Goal: Find specific page/section: Find specific page/section

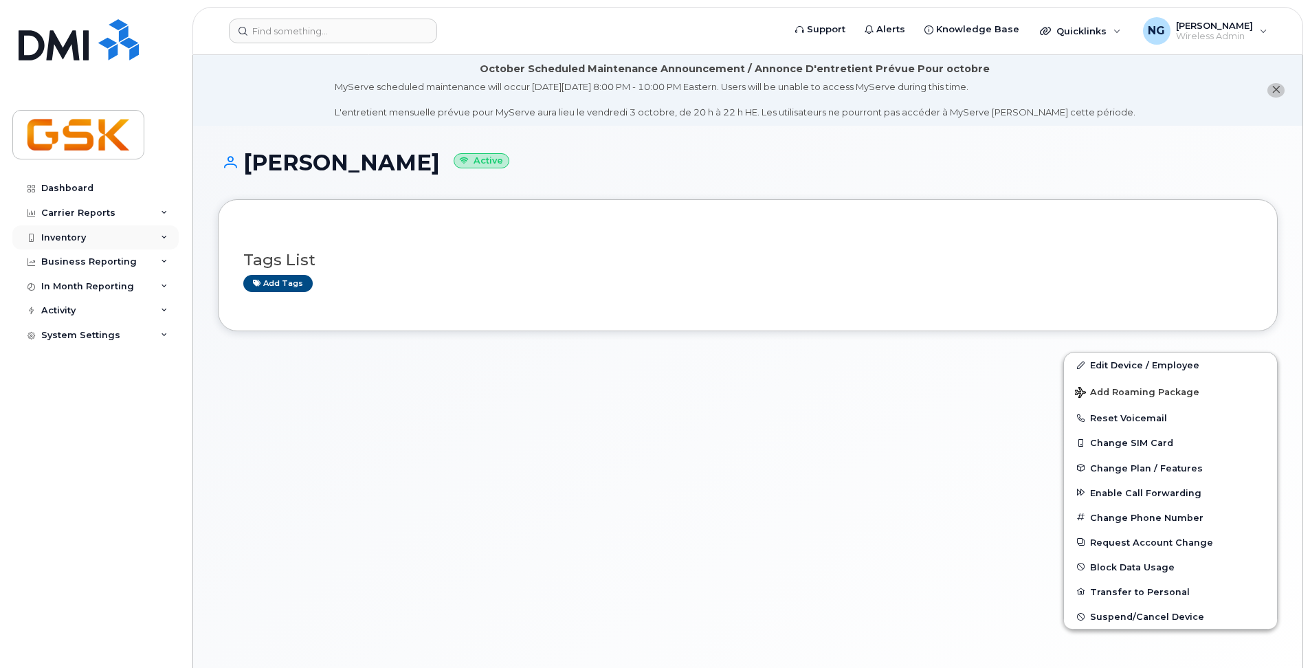
click at [73, 238] on div "Inventory" at bounding box center [63, 237] width 45 height 11
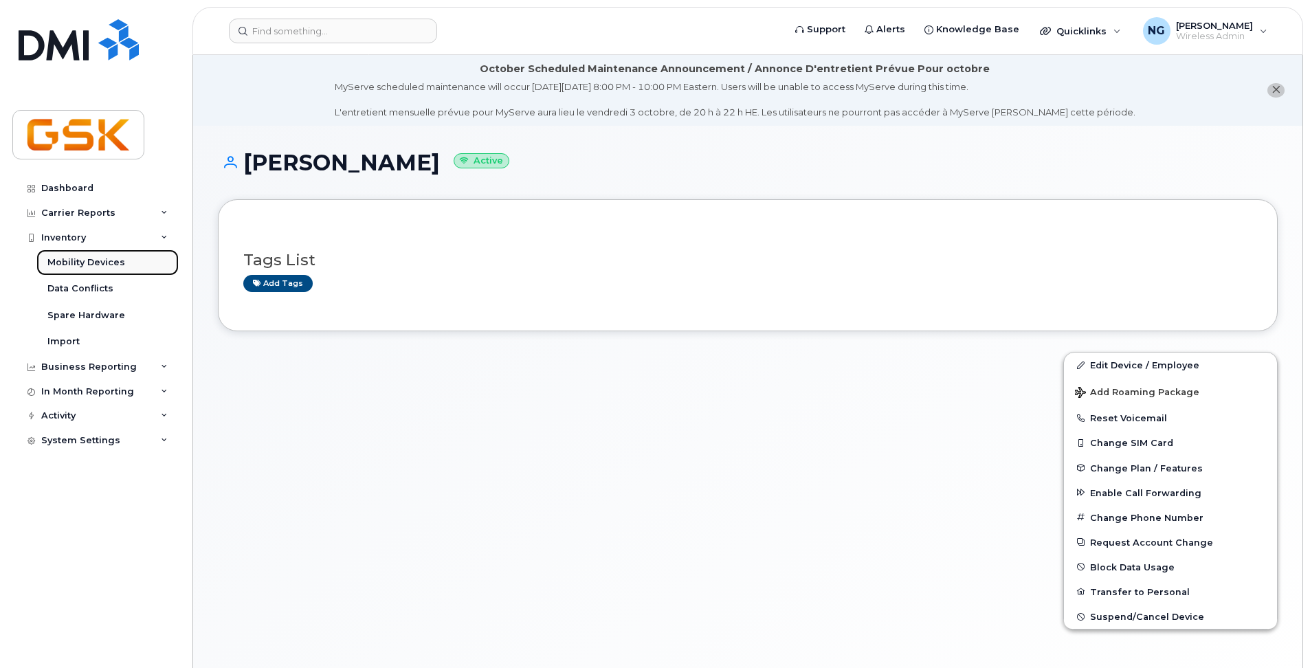
click at [84, 256] on div "Mobility Devices" at bounding box center [86, 262] width 78 height 12
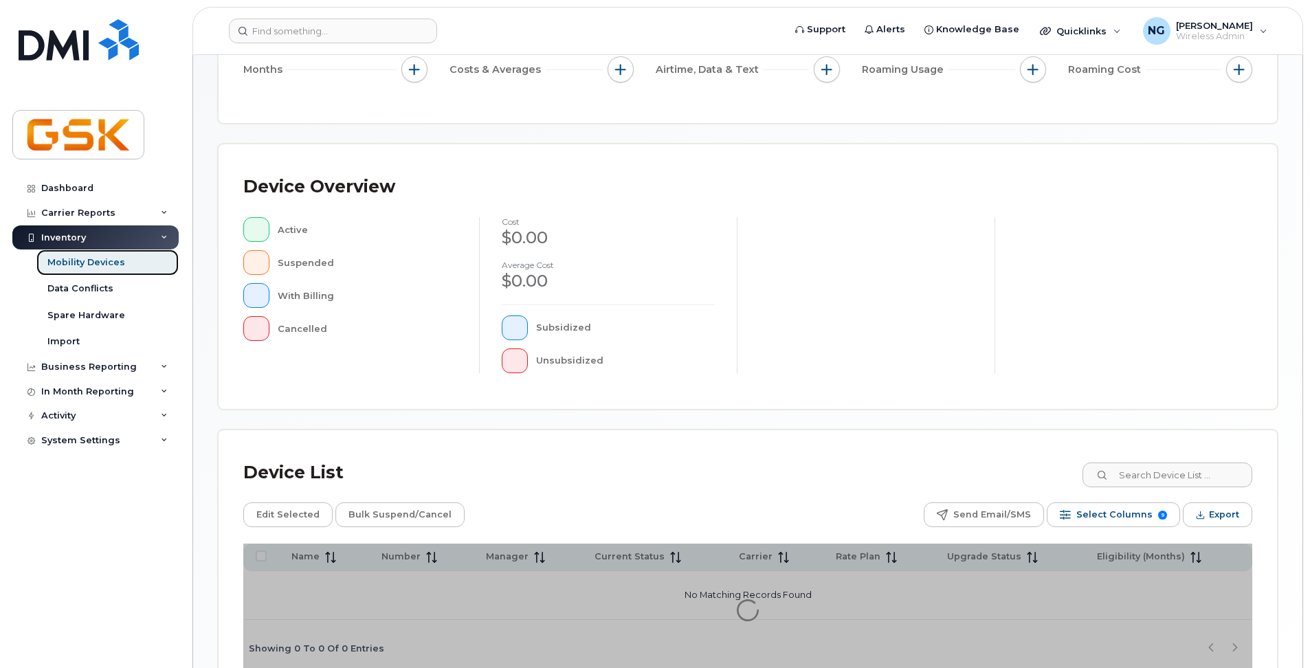
scroll to position [275, 0]
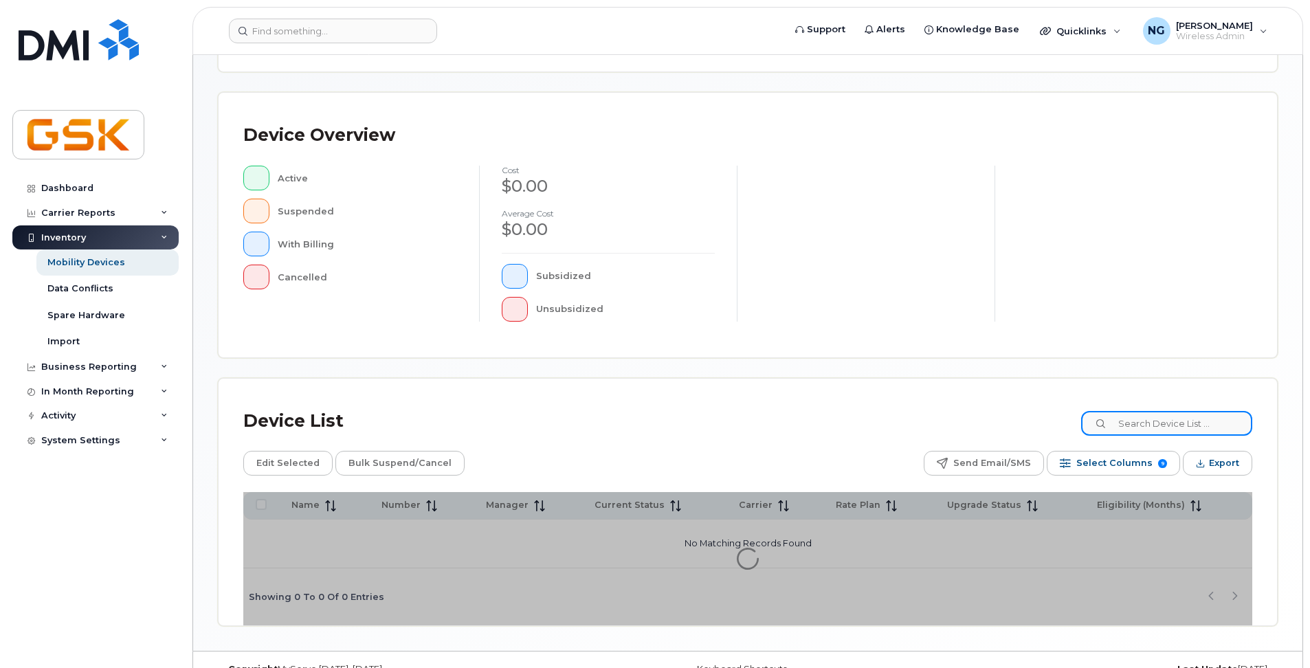
click at [1162, 420] on input at bounding box center [1166, 423] width 171 height 25
drag, startPoint x: 1202, startPoint y: 421, endPoint x: 1110, endPoint y: 424, distance: 91.4
click at [1110, 424] on div "[PHONE_NUMBER]" at bounding box center [1166, 423] width 171 height 25
type input "[PHONE_NUMBER]"
drag, startPoint x: 862, startPoint y: 397, endPoint x: 1046, endPoint y: 415, distance: 184.3
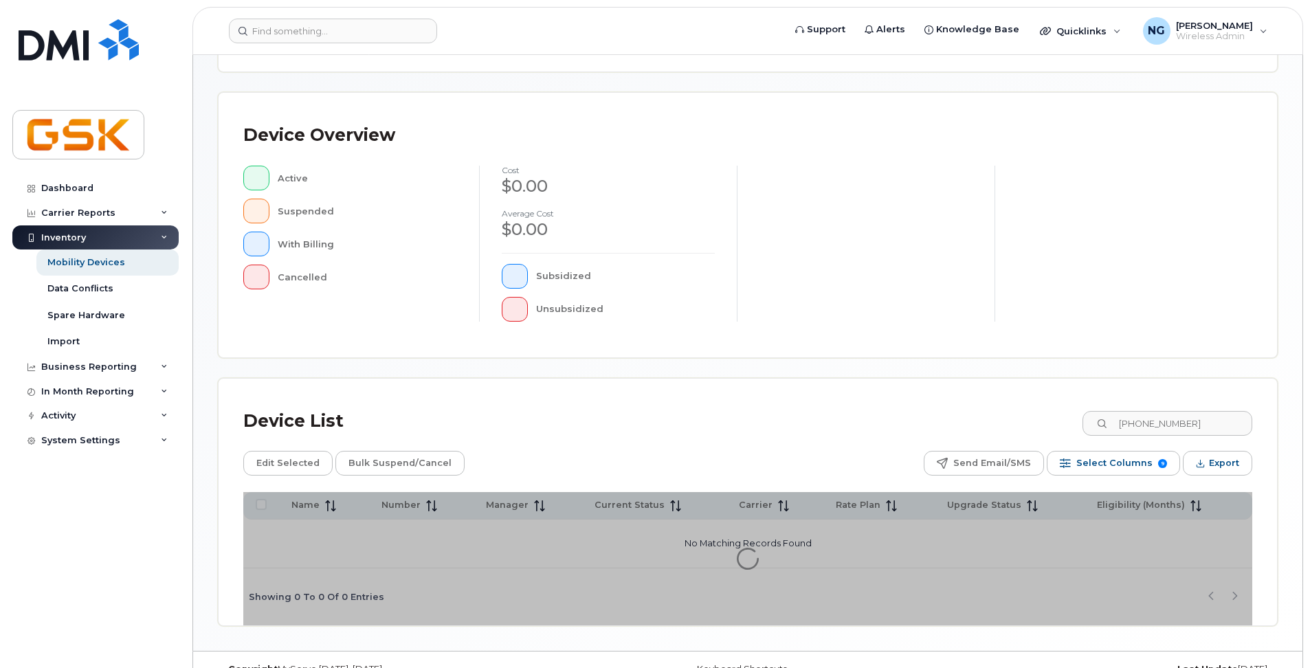
click at [868, 398] on div "Device List [PHONE_NUMBER] Edit Selected Bulk Suspend/Cancel Send Email/SMS Sel…" at bounding box center [747, 502] width 1058 height 247
click at [1125, 421] on input "[PHONE_NUMBER]" at bounding box center [1166, 423] width 171 height 25
click at [1106, 427] on icon at bounding box center [1101, 424] width 9 height 9
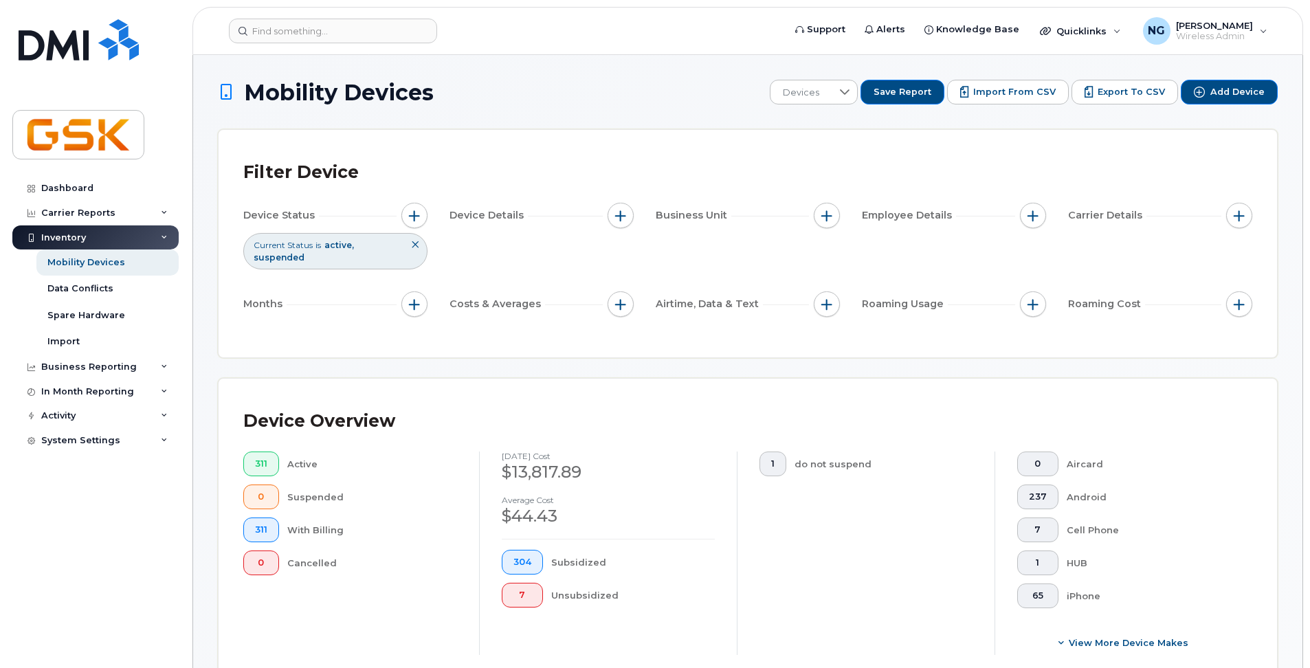
drag, startPoint x: 0, startPoint y: 0, endPoint x: 1189, endPoint y: 487, distance: 1285.2
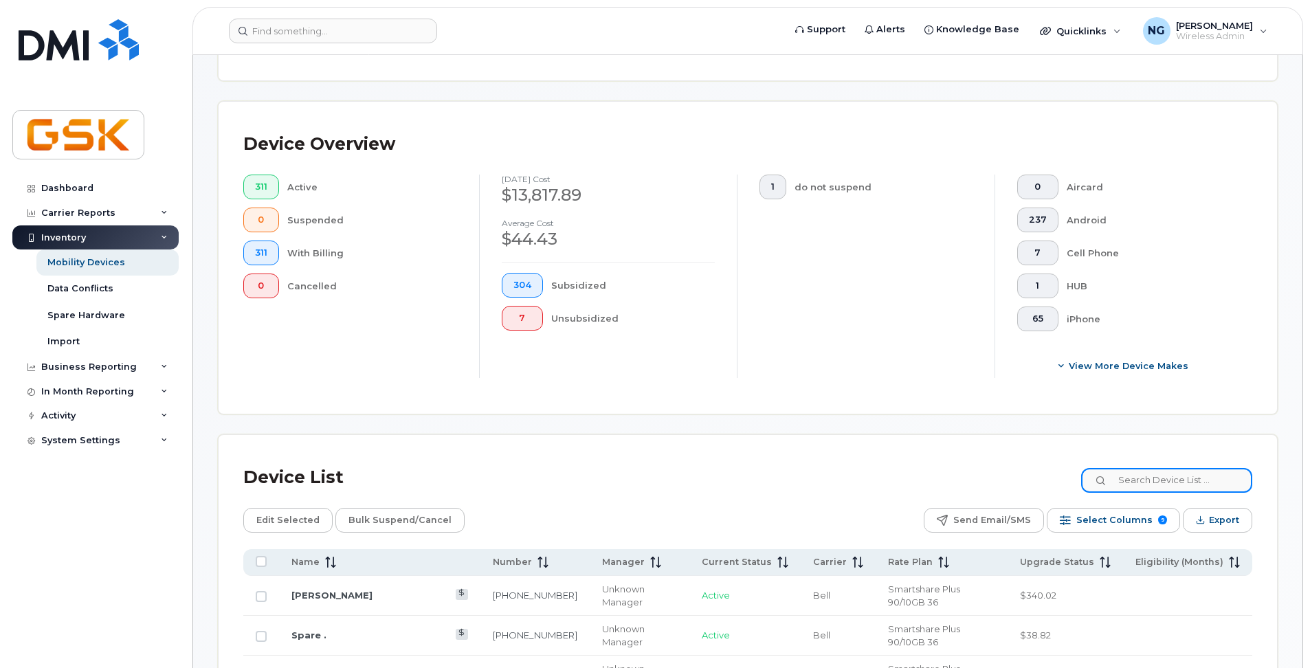
scroll to position [277, 0]
paste input "[PHONE_NUMBER]"
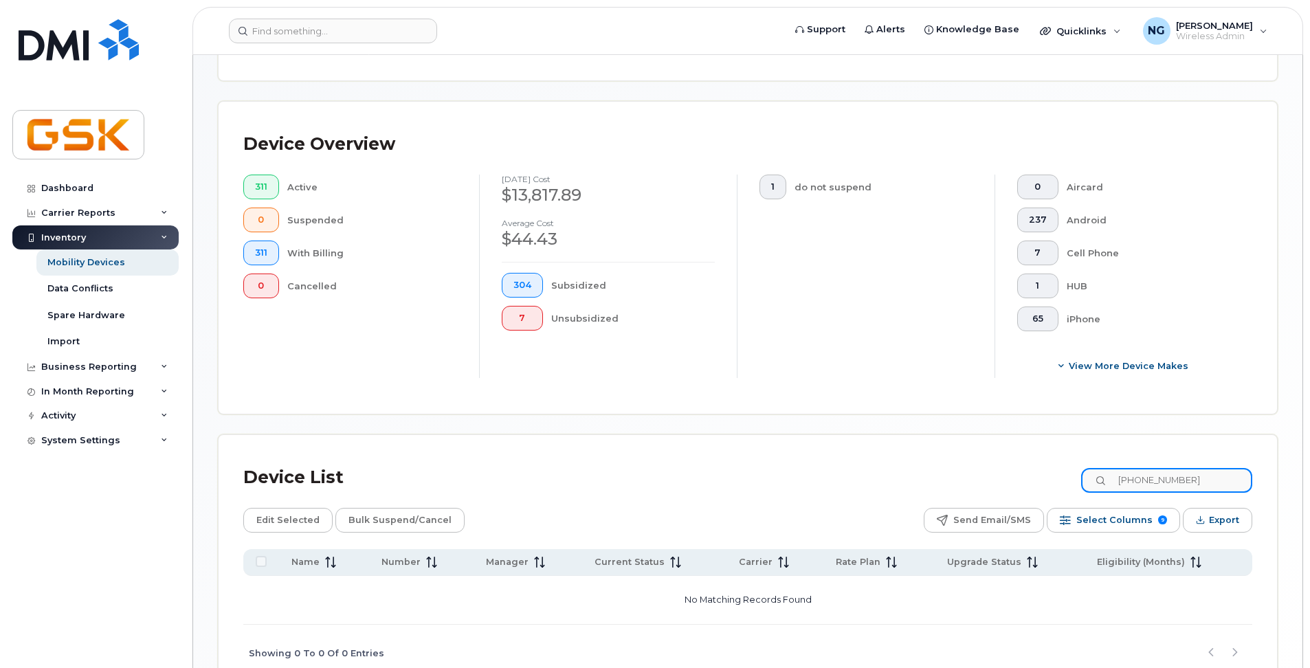
click at [1204, 474] on input "[PHONE_NUMBER]" at bounding box center [1166, 480] width 171 height 25
click at [1201, 478] on input "[PHONE_NUMBER]" at bounding box center [1166, 480] width 171 height 25
drag, startPoint x: 1201, startPoint y: 476, endPoint x: 1070, endPoint y: 474, distance: 130.6
click at [1070, 474] on div "Device List 418-808-1707" at bounding box center [747, 478] width 1009 height 36
click at [1202, 473] on input "[PHONE_NUMBER]" at bounding box center [1166, 480] width 171 height 25
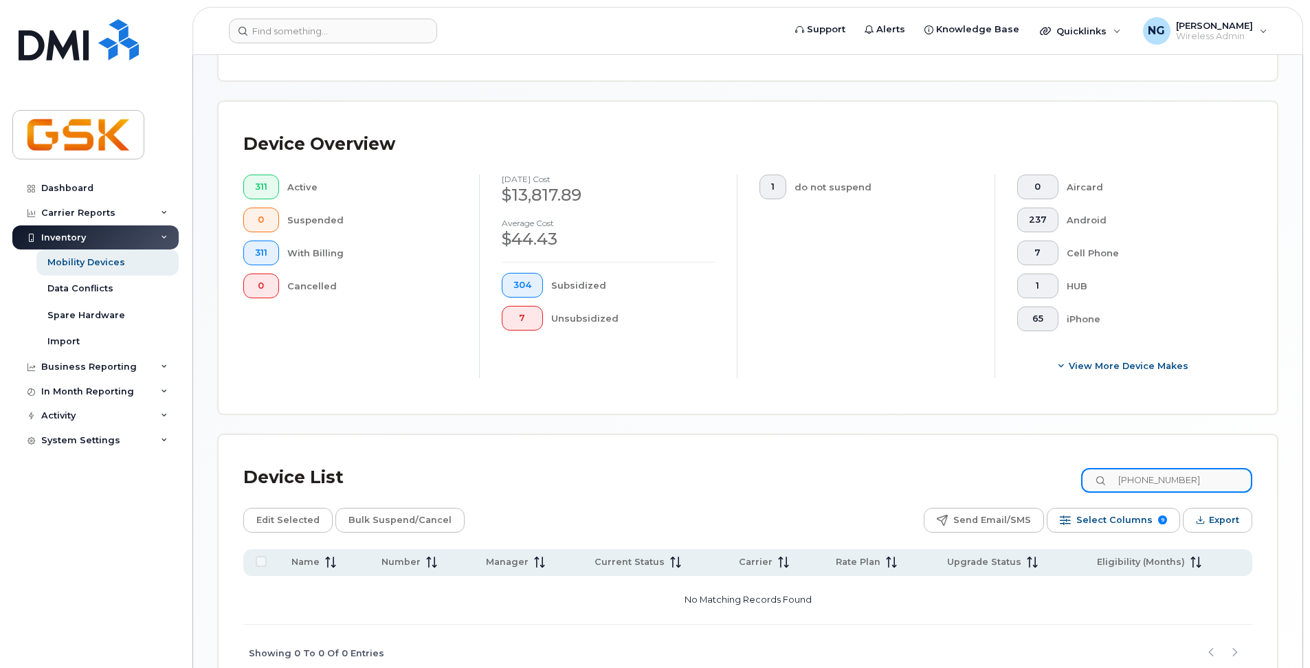
click at [1168, 477] on input "[PHONE_NUMBER]" at bounding box center [1166, 480] width 171 height 25
click at [1216, 476] on input "[PHONE_NUMBER]" at bounding box center [1166, 480] width 171 height 25
drag, startPoint x: 1217, startPoint y: 476, endPoint x: 1055, endPoint y: 472, distance: 162.2
click at [1055, 472] on div "Device List 418-808-1707" at bounding box center [747, 478] width 1009 height 36
type input "[PHONE_NUMBER]"
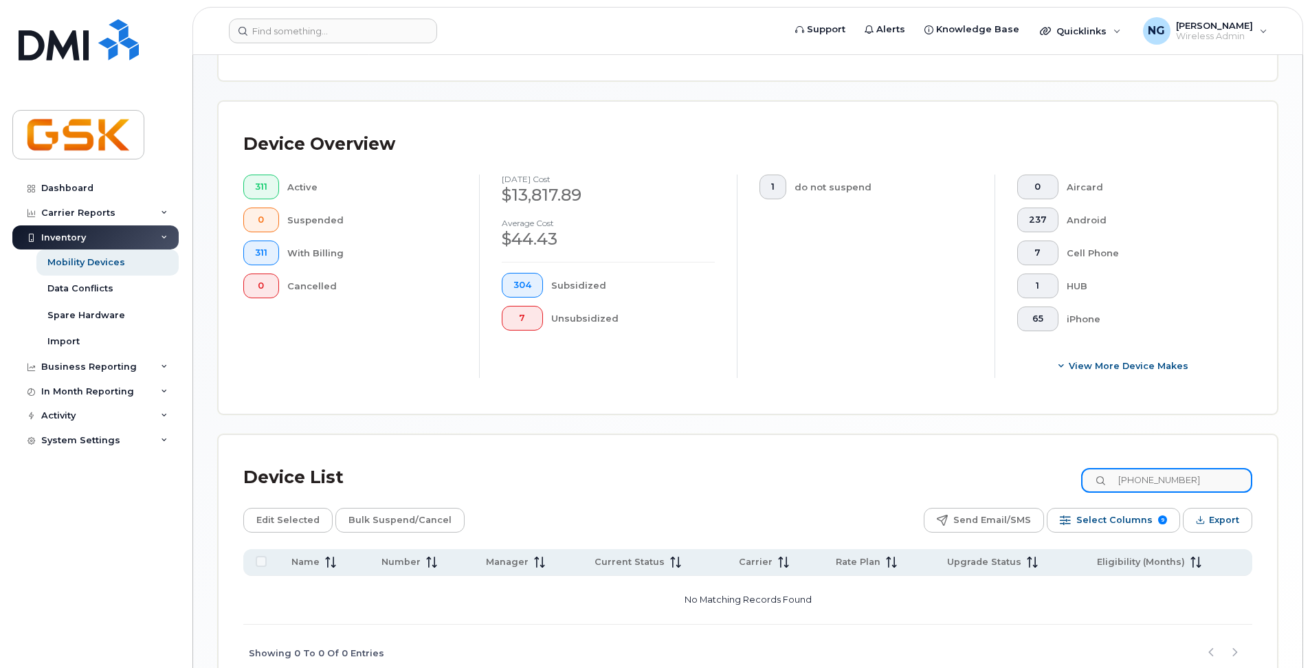
click at [1201, 477] on input "[PHONE_NUMBER]" at bounding box center [1166, 480] width 171 height 25
